Goal: Error: Use online tool/utility

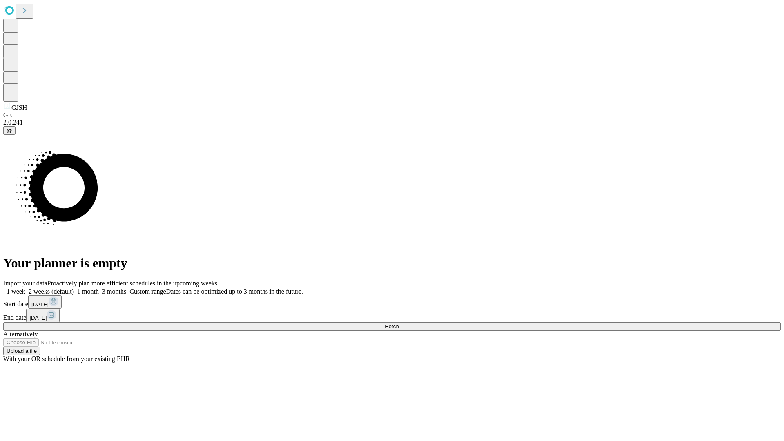
click at [398, 323] on span "Fetch" at bounding box center [391, 326] width 13 height 6
